Goal: Check status

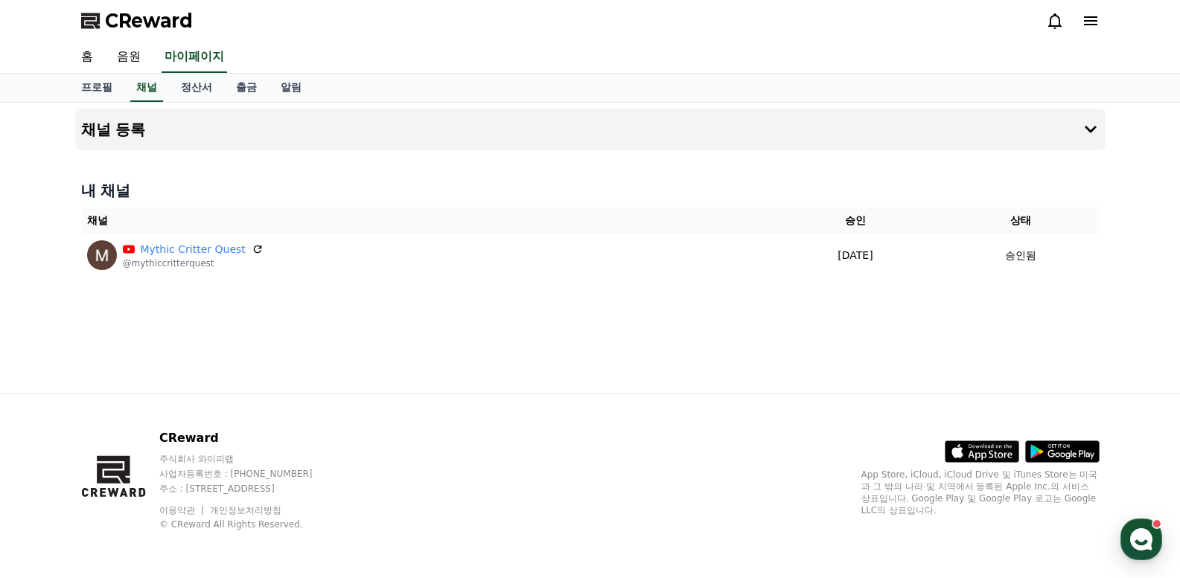
click at [113, 26] on span "CReward" at bounding box center [149, 21] width 88 height 24
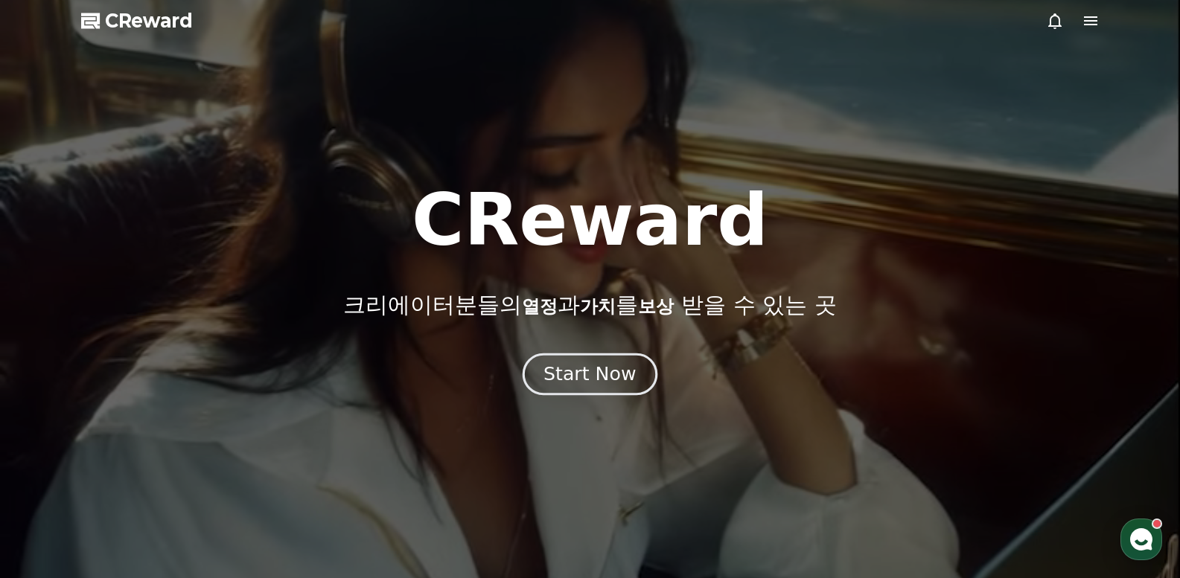
click at [592, 364] on div "Start Now" at bounding box center [589, 374] width 92 height 25
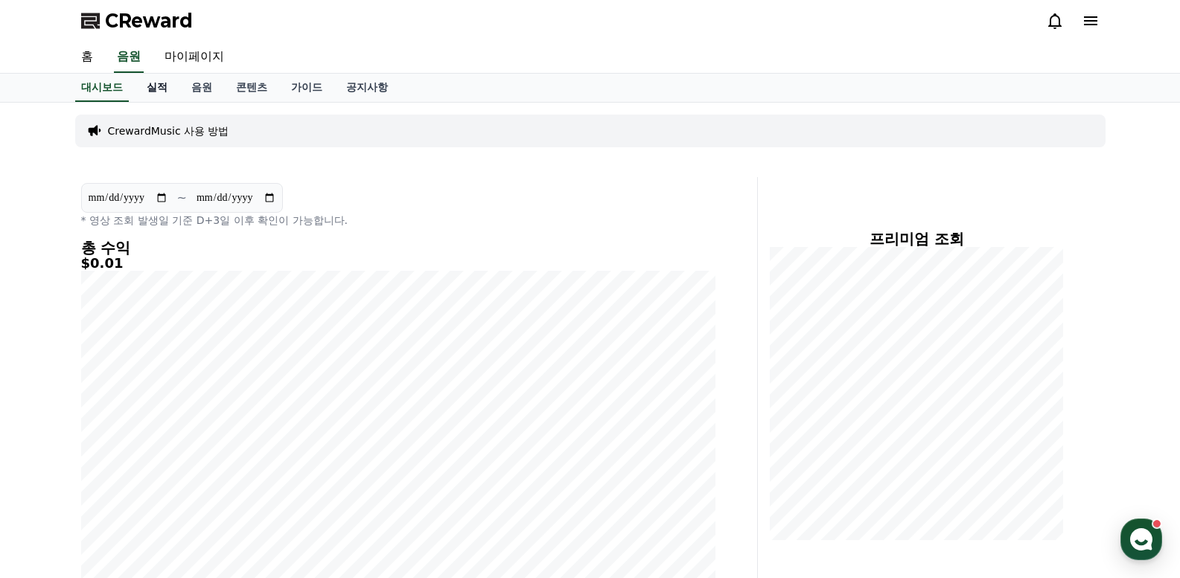
click at [148, 82] on link "실적" at bounding box center [157, 88] width 45 height 28
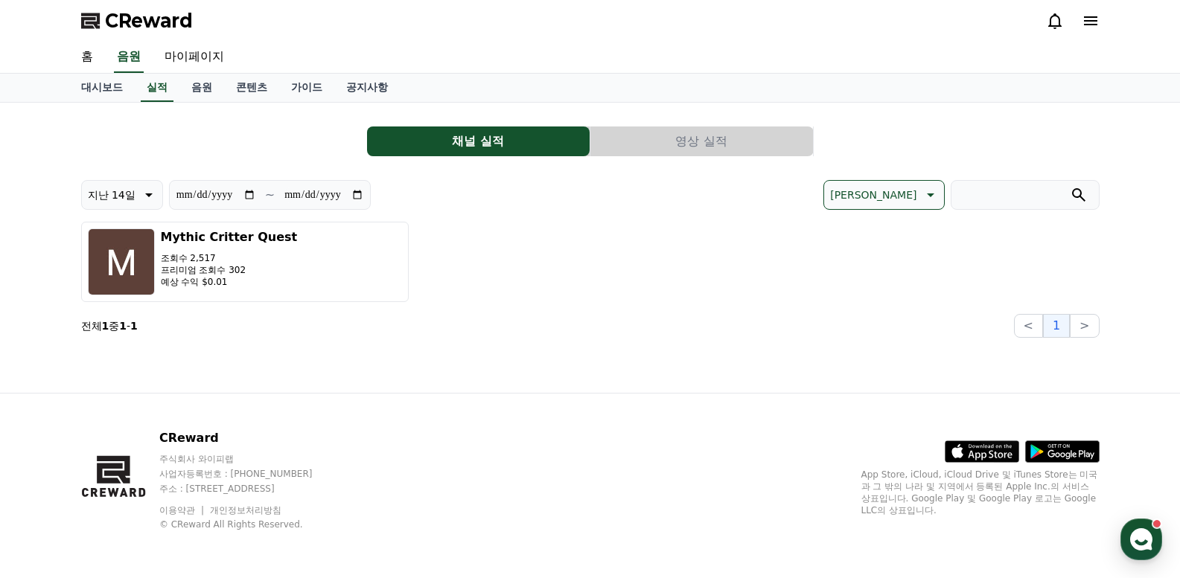
click at [688, 140] on button "영상 실적" at bounding box center [701, 142] width 223 height 30
